Goal: Transaction & Acquisition: Subscribe to service/newsletter

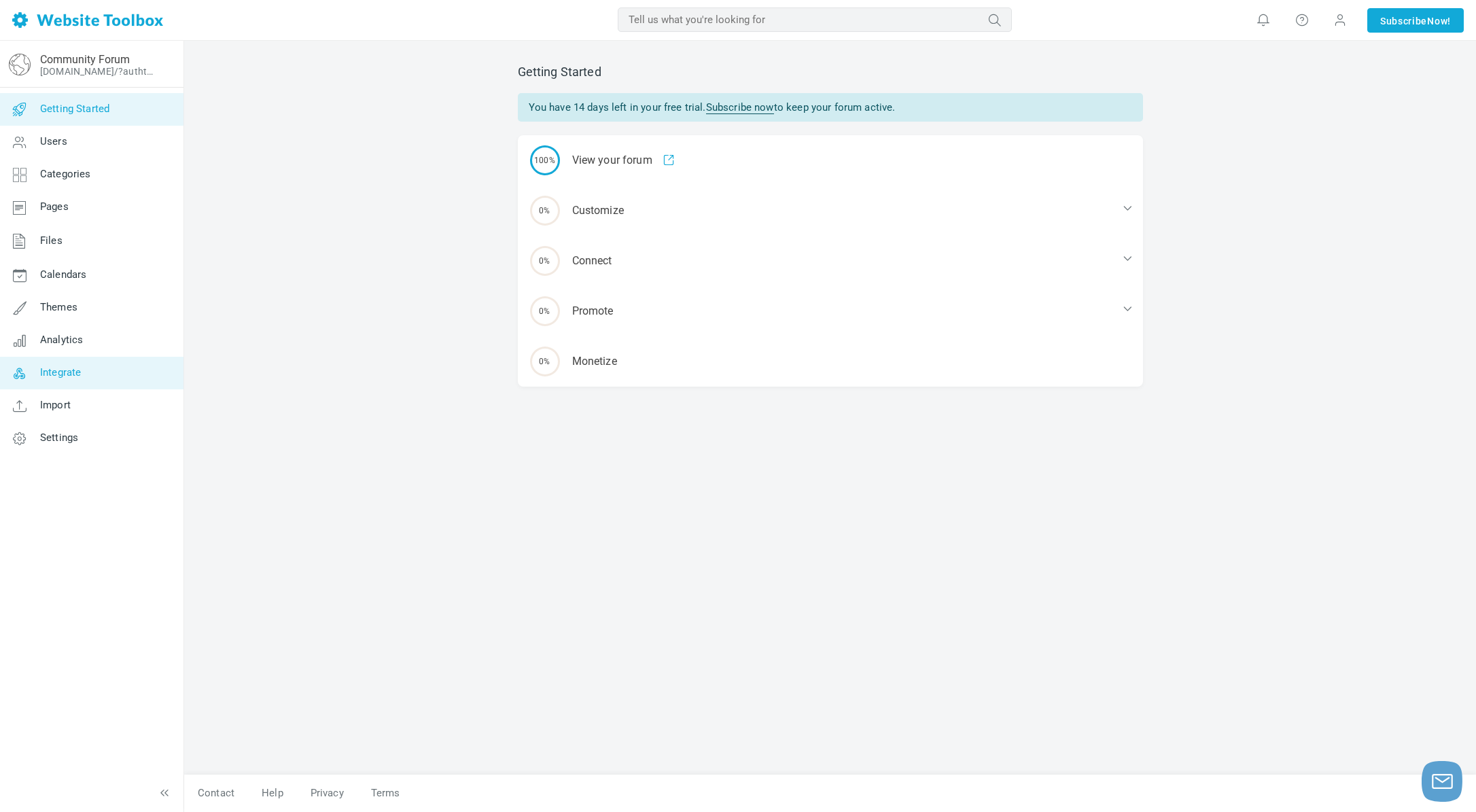
click at [55, 372] on span "Integrate" at bounding box center [60, 372] width 41 height 12
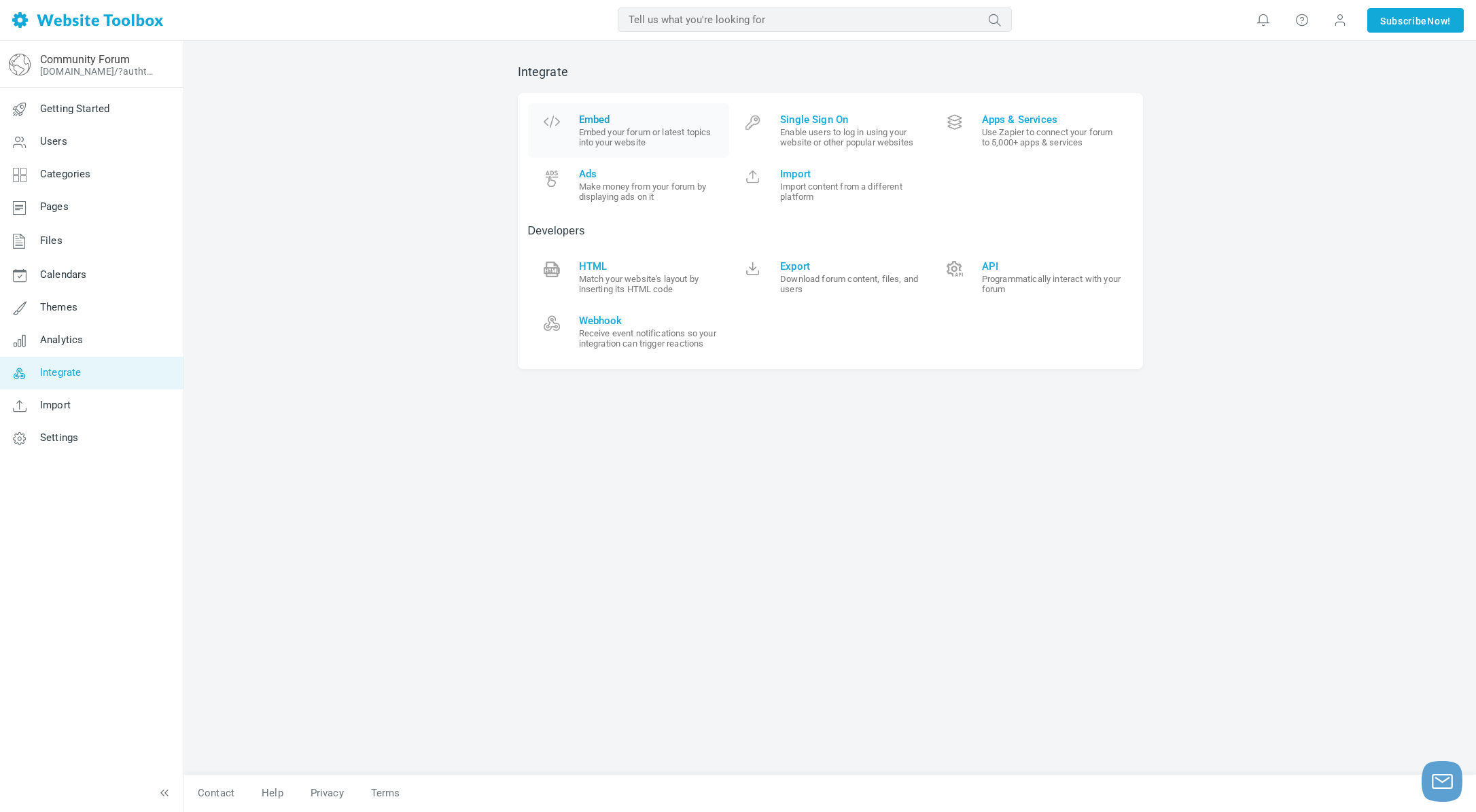
click at [595, 121] on span "Embed" at bounding box center [649, 120] width 141 height 12
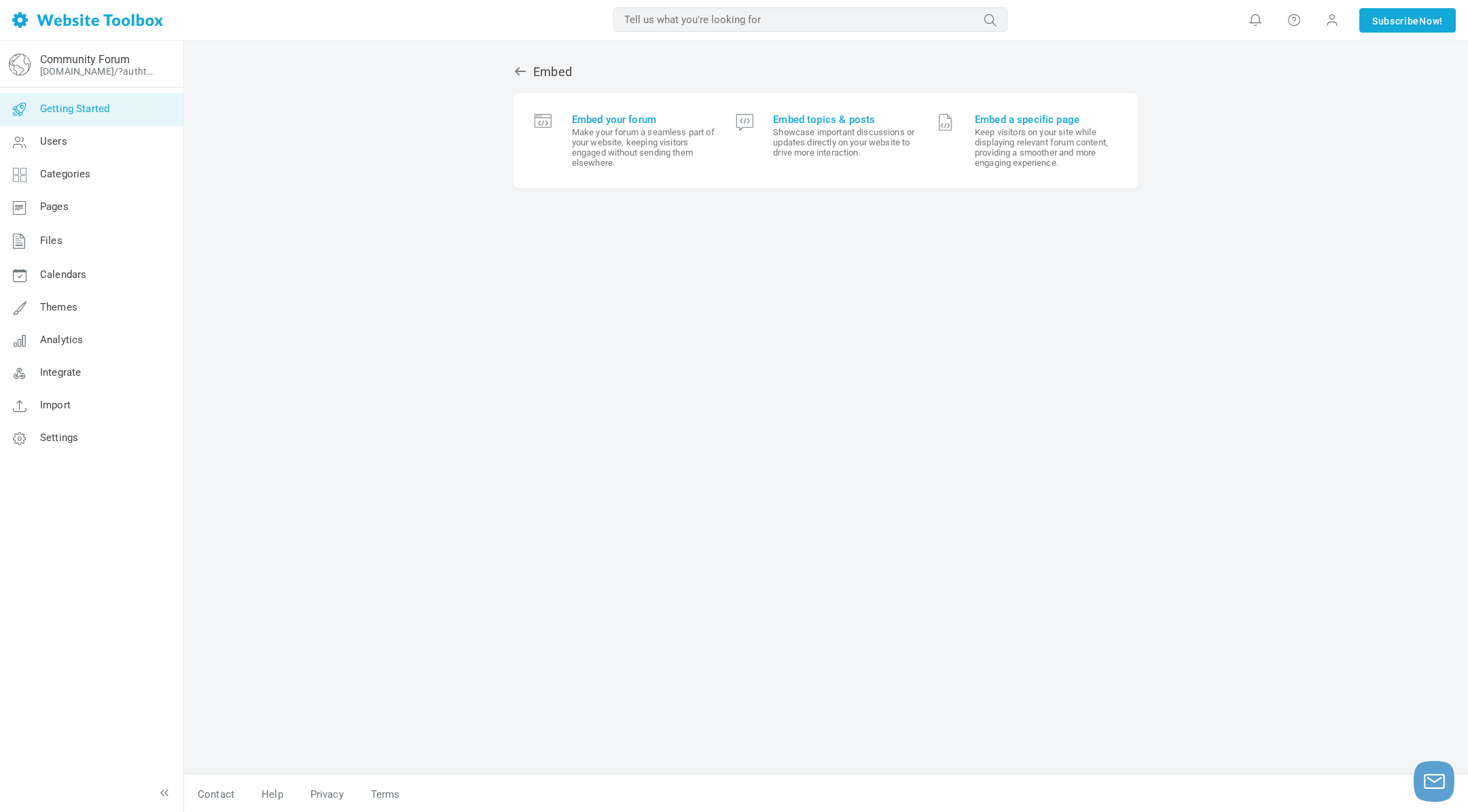
click at [69, 108] on span "Getting Started" at bounding box center [74, 109] width 69 height 12
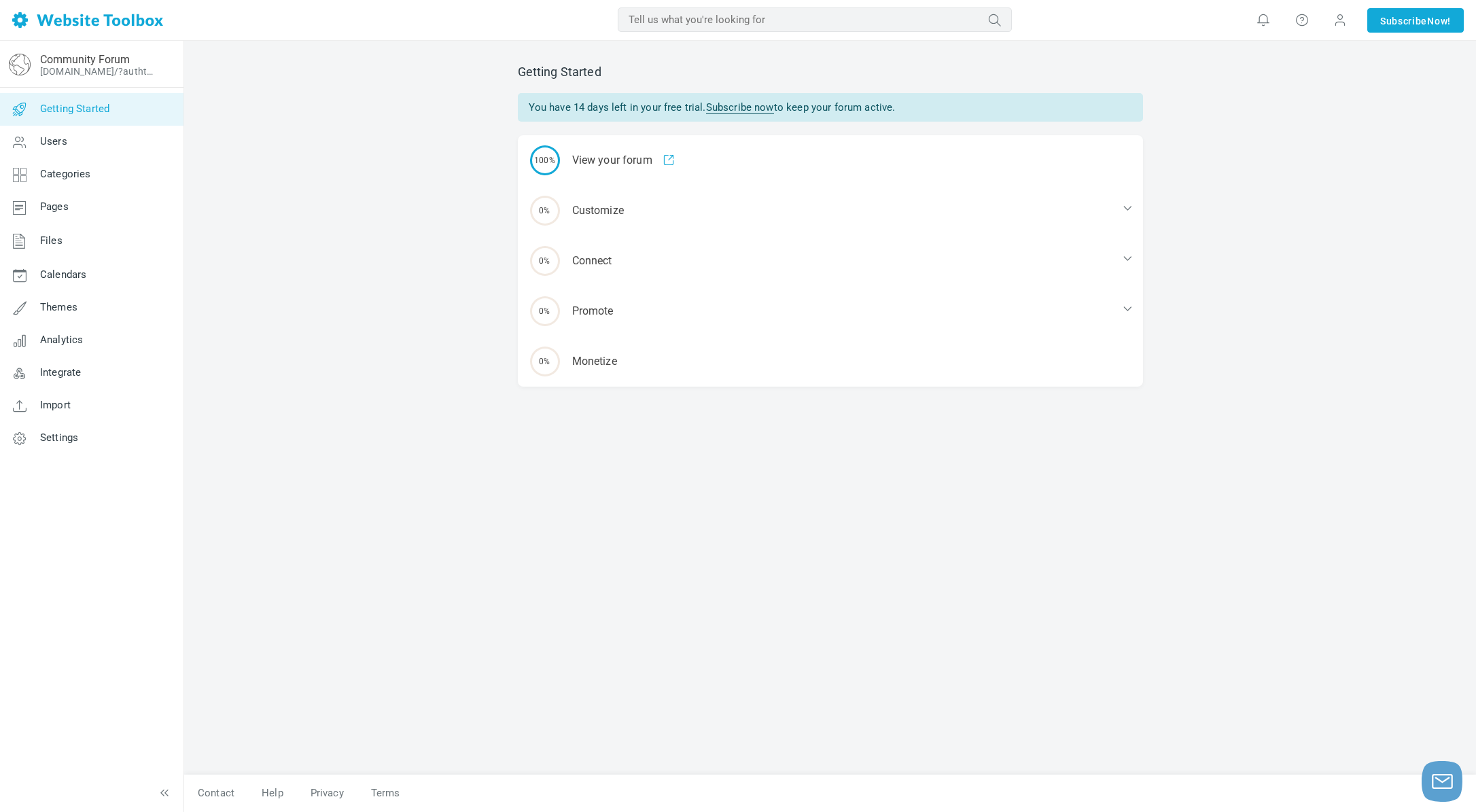
click at [743, 111] on link "Subscribe now" at bounding box center [739, 107] width 68 height 13
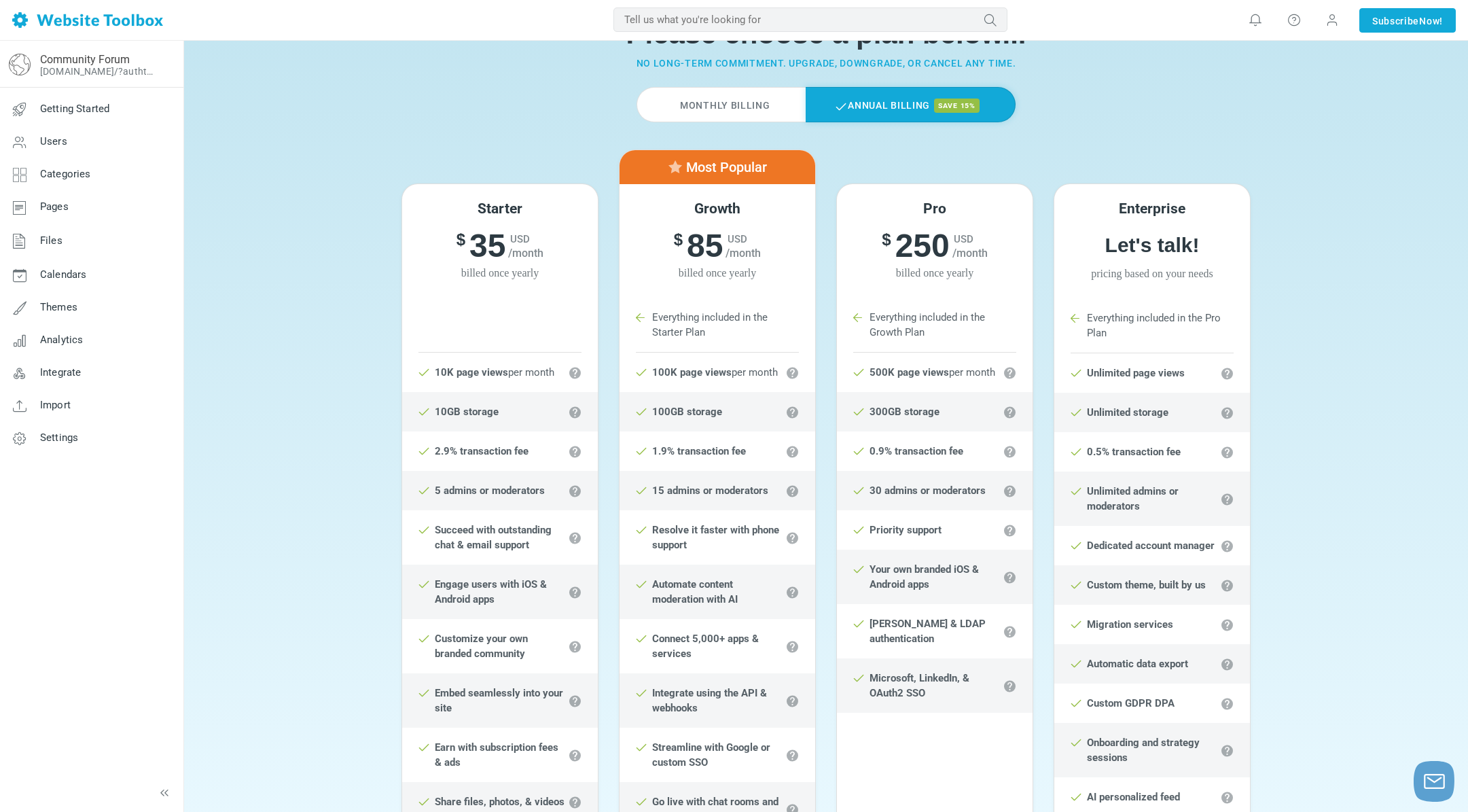
scroll to position [68, 0]
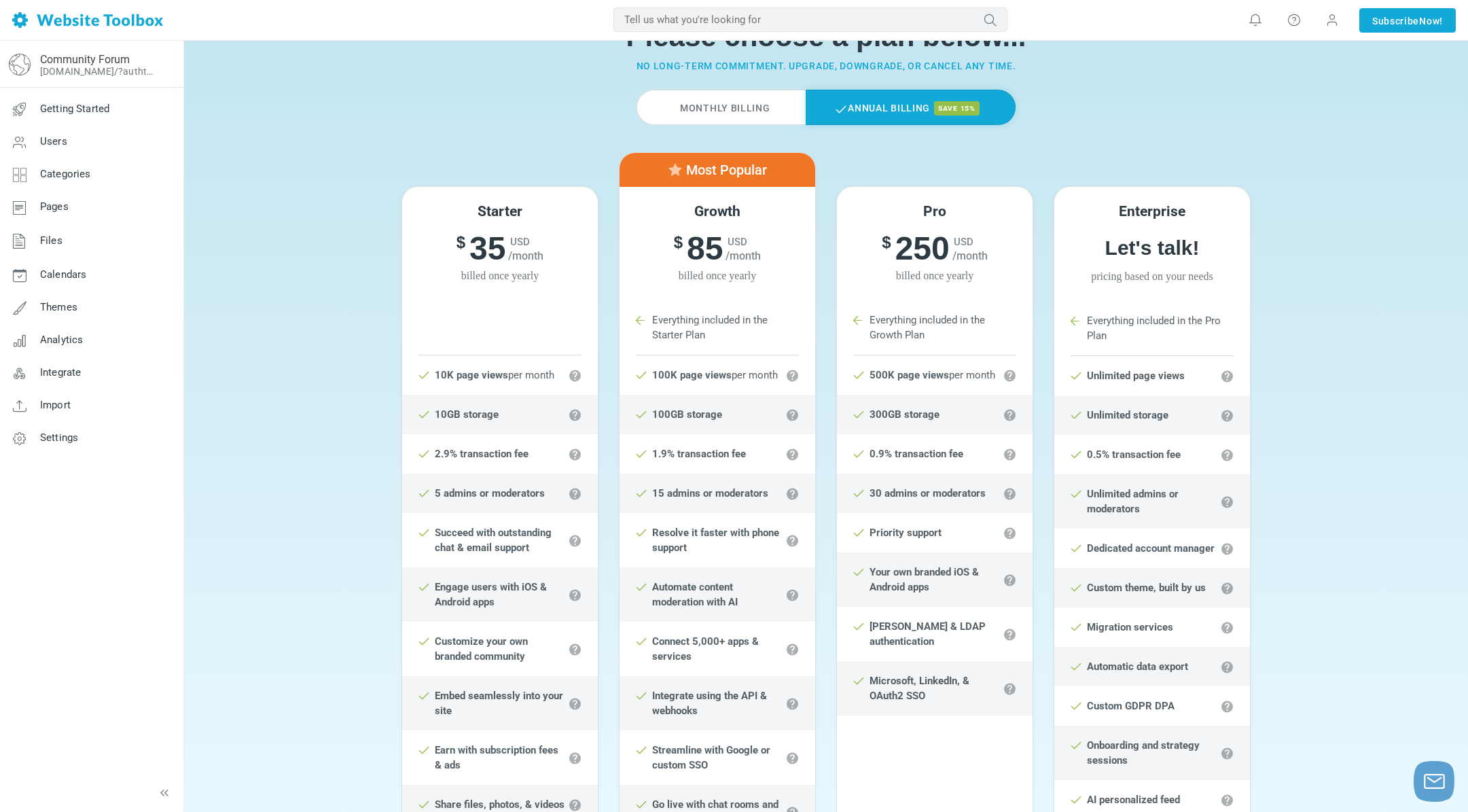
click at [875, 102] on label "Annual Billing save 15%" at bounding box center [911, 107] width 210 height 35
click at [709, 105] on label "Monthly Billing" at bounding box center [721, 107] width 168 height 35
